Goal: Navigation & Orientation: Find specific page/section

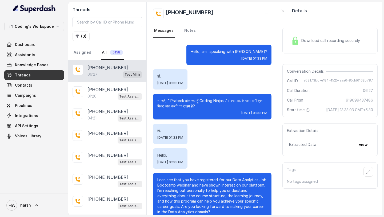
scroll to position [1660, 0]
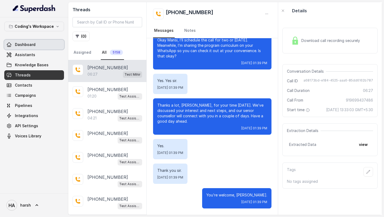
click at [29, 41] on link "Dashboard" at bounding box center [34, 45] width 60 height 10
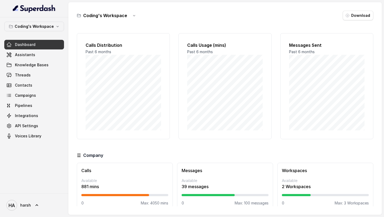
scroll to position [8, 0]
click at [29, 114] on span "Integrations" at bounding box center [26, 115] width 23 height 5
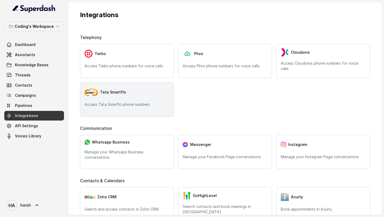
click at [122, 97] on div "Tata Smartflo" at bounding box center [127, 92] width 85 height 11
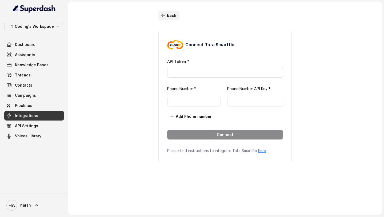
click at [169, 14] on button "back" at bounding box center [169, 16] width 21 height 10
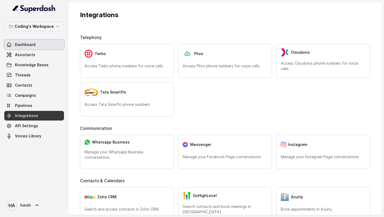
click at [41, 47] on link "Dashboard" at bounding box center [34, 45] width 60 height 10
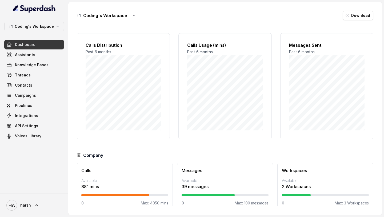
scroll to position [8, 0]
